Goal: Find specific page/section: Find specific page/section

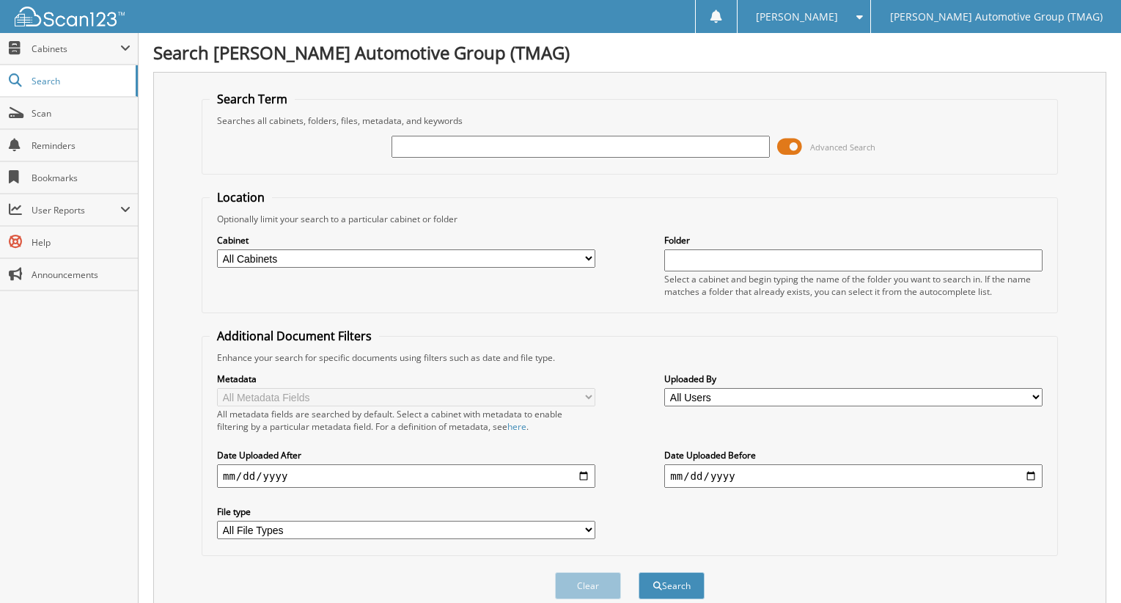
click at [585, 136] on input "text" at bounding box center [581, 147] width 378 height 22
type input "F24594"
click at [639, 572] on button "Search" at bounding box center [672, 585] width 66 height 27
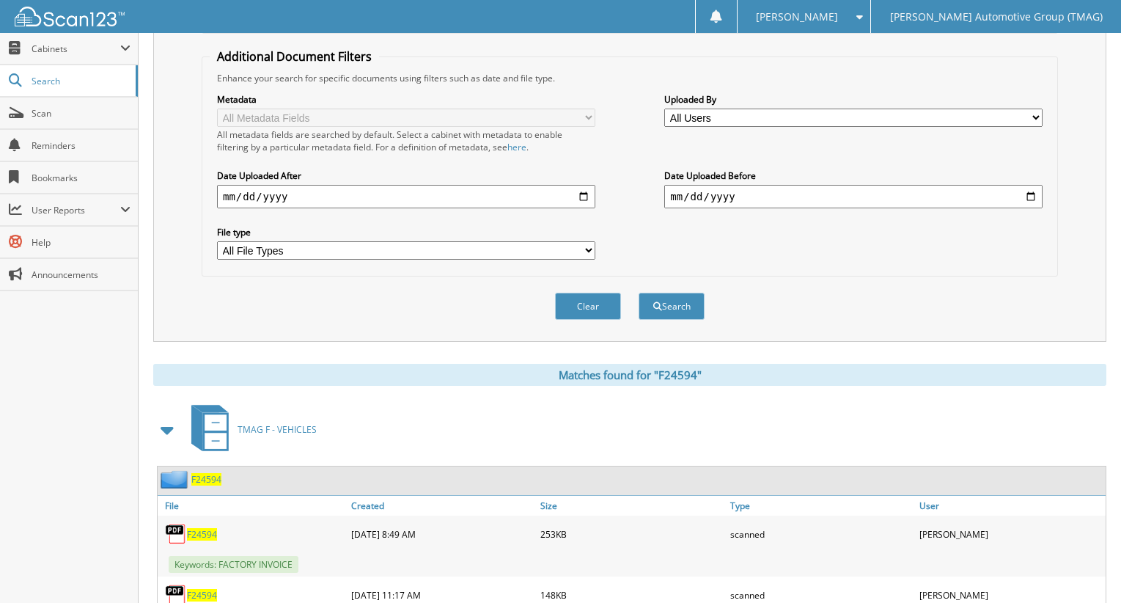
scroll to position [359, 0]
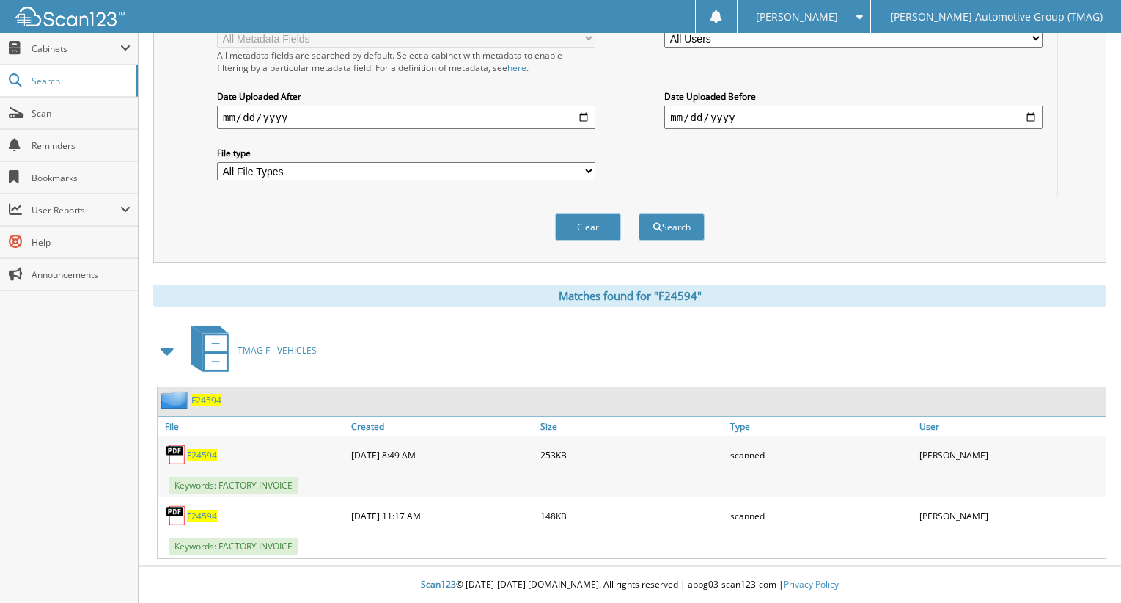
click at [207, 400] on span "F24594" at bounding box center [206, 400] width 30 height 12
